Goal: Transaction & Acquisition: Purchase product/service

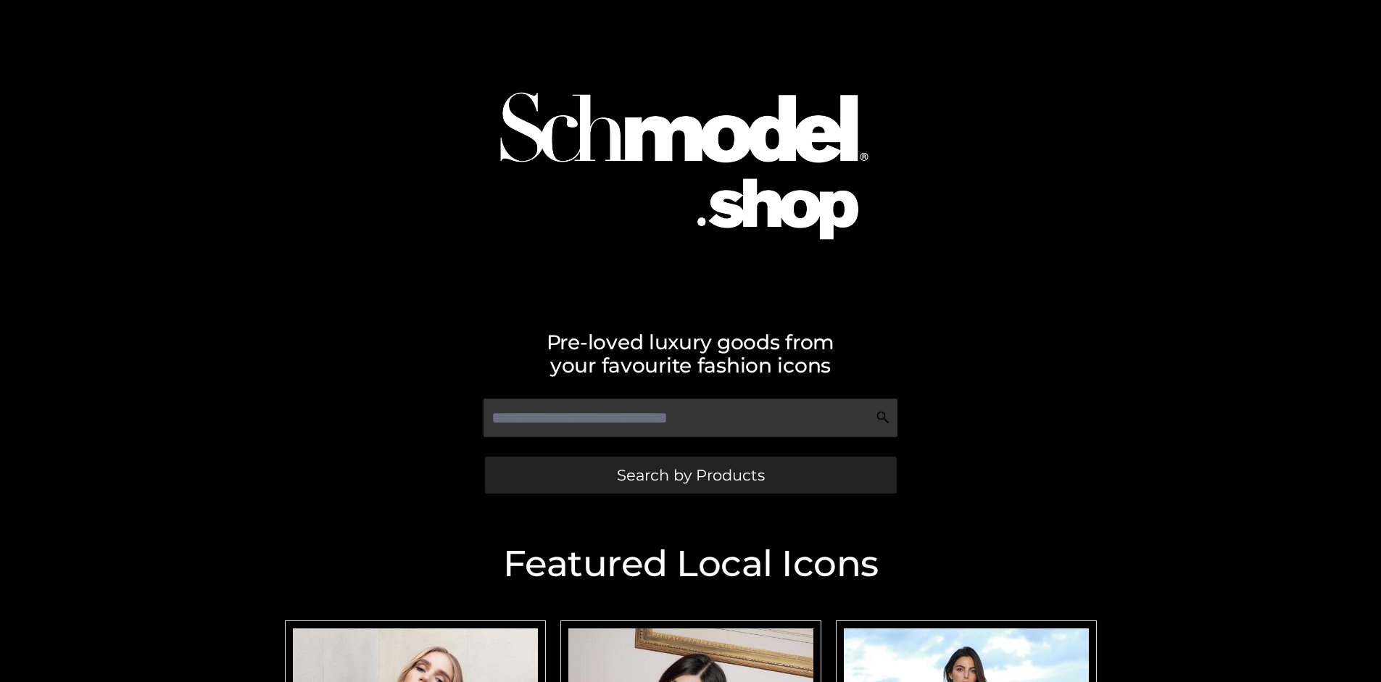
click at [690, 475] on span "Search by Products" at bounding box center [691, 475] width 148 height 15
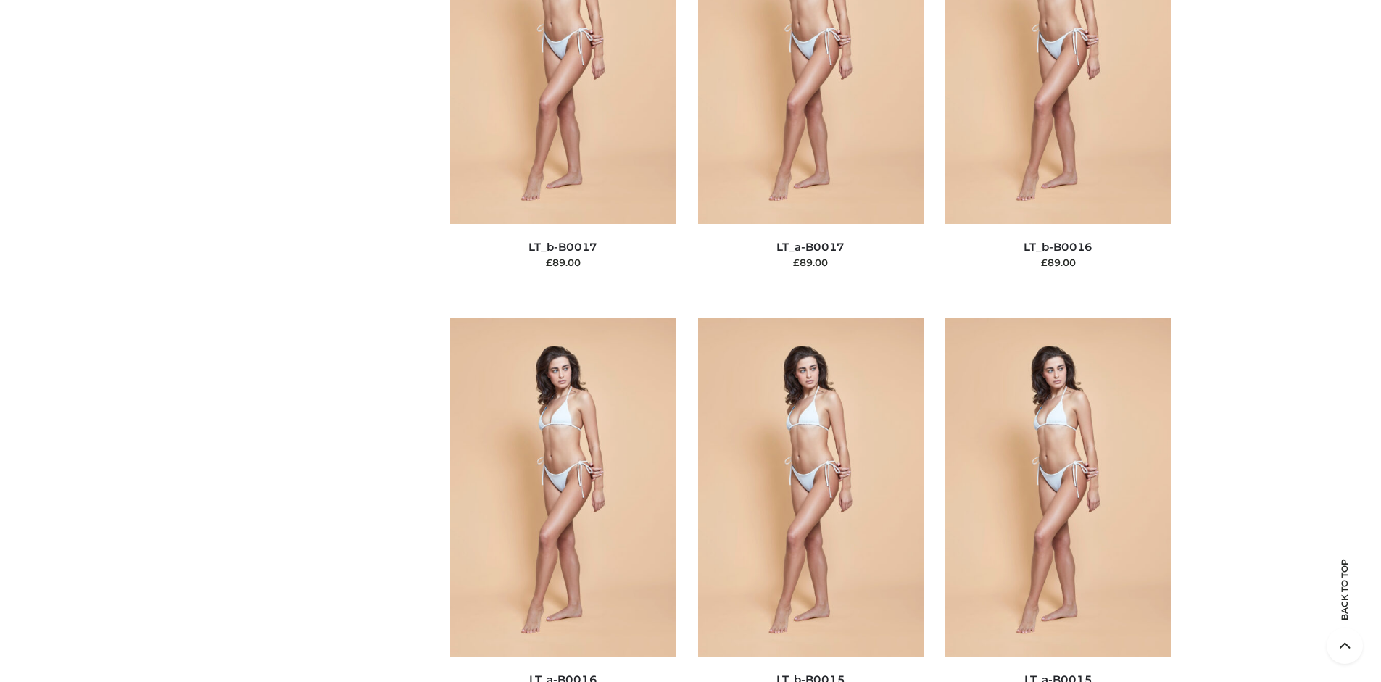
scroll to position [4865, 0]
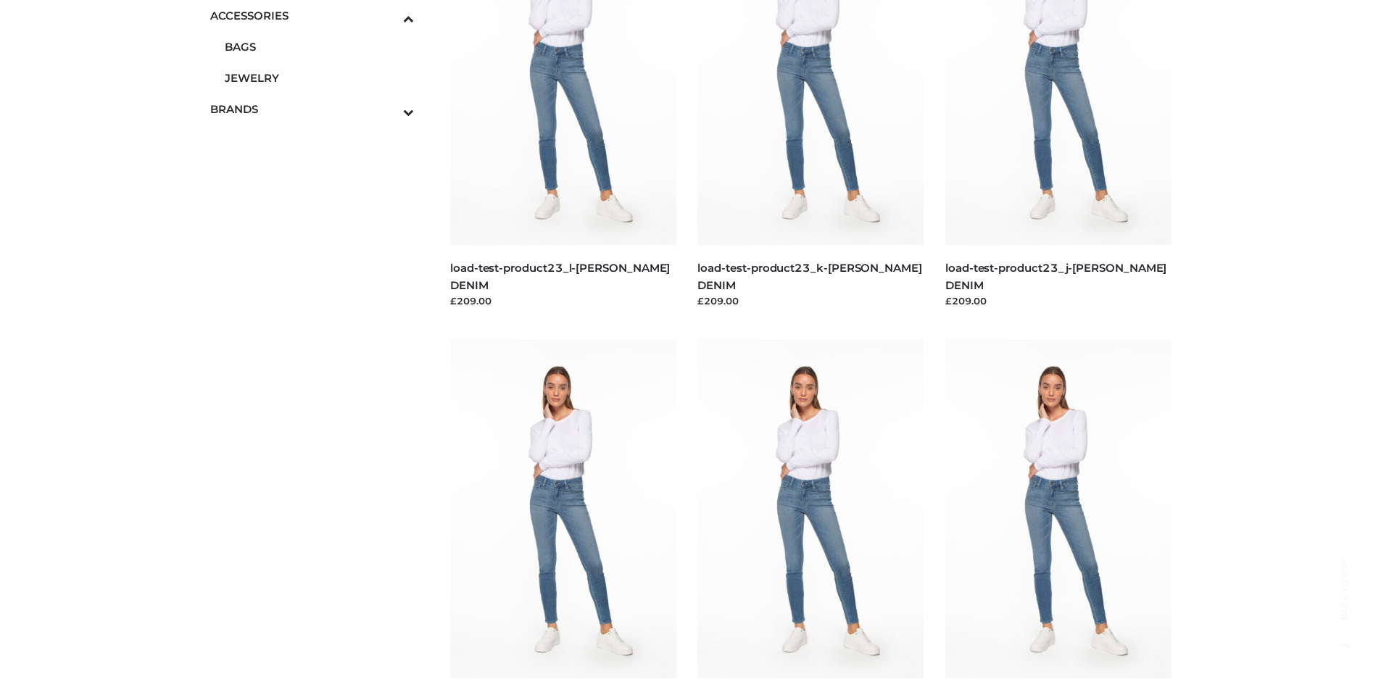
click at [319, 78] on span "JEWELRY" at bounding box center [320, 78] width 190 height 17
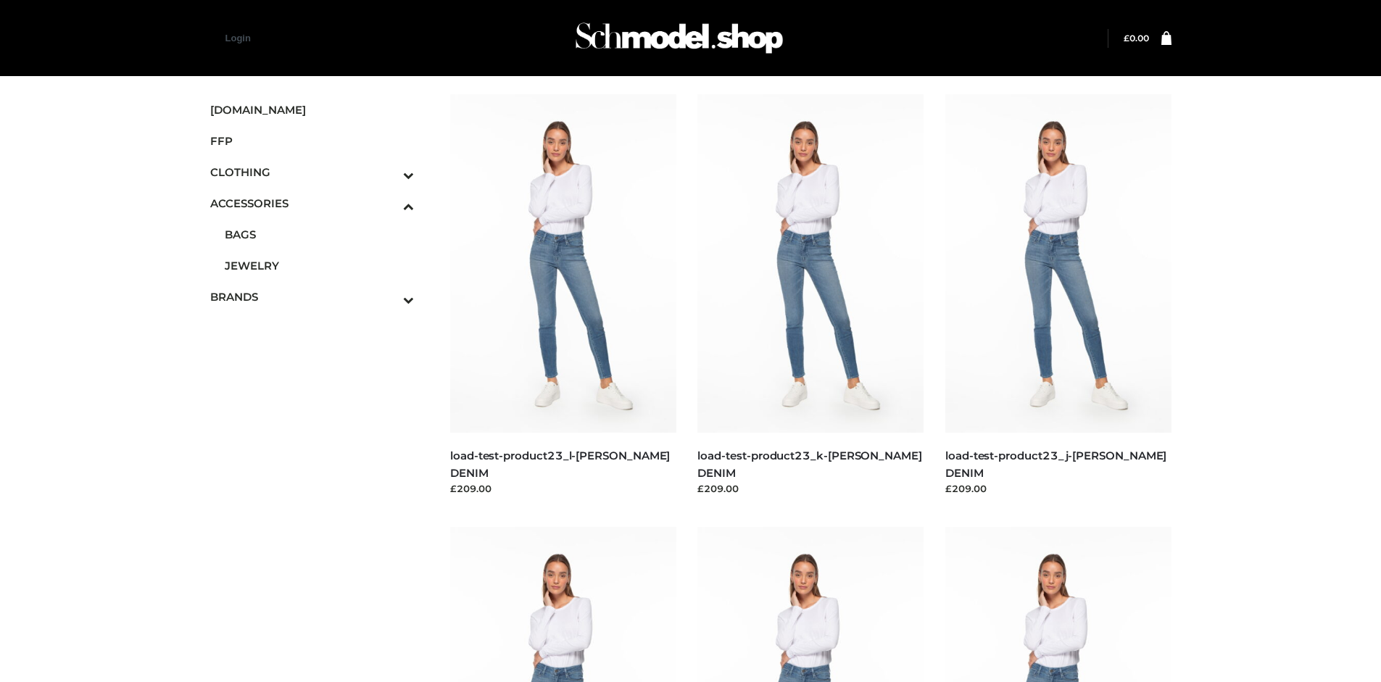
scroll to position [3742, 0]
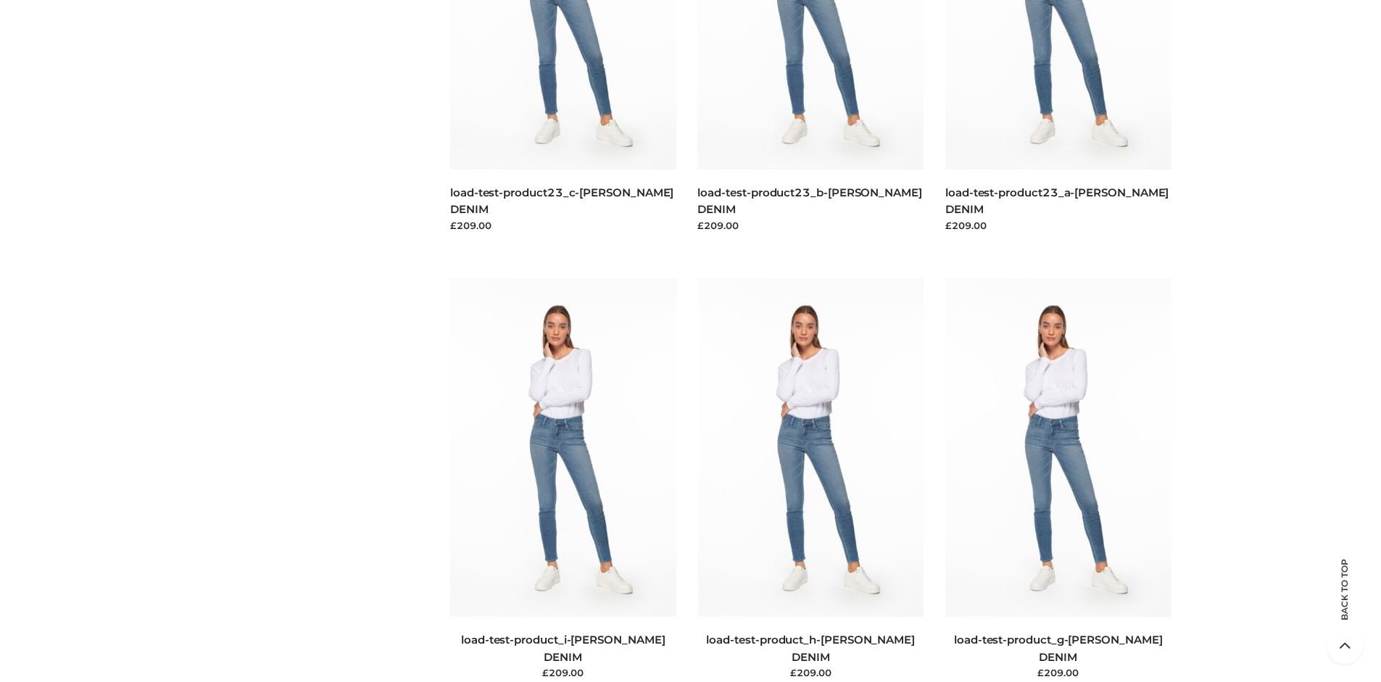
click at [563, 480] on img at bounding box center [563, 447] width 226 height 339
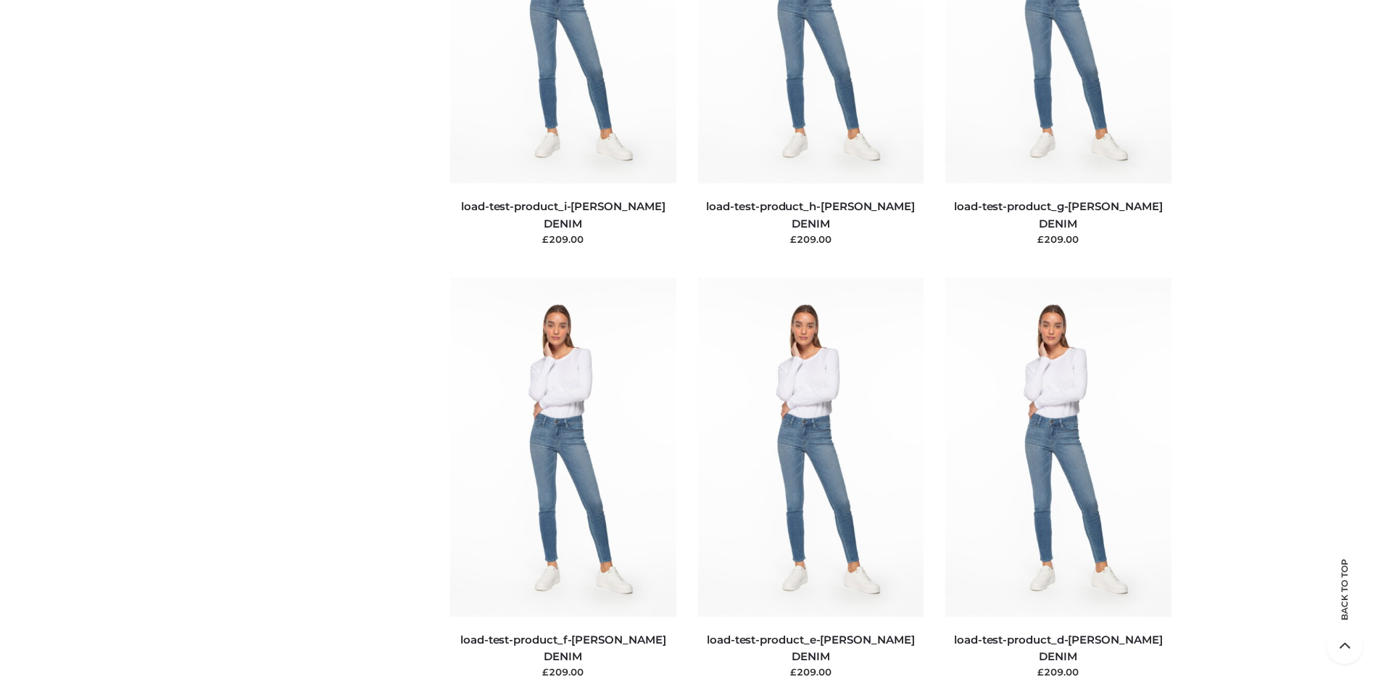
click at [1058, 479] on img at bounding box center [1058, 447] width 226 height 339
